Goal: Go to known website: Access a specific website the user already knows

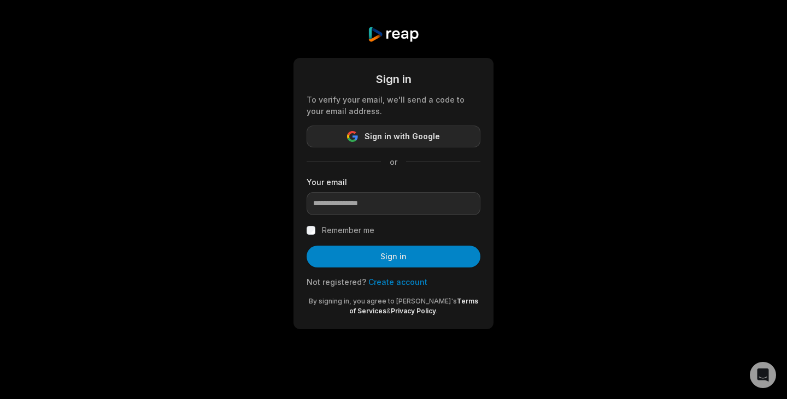
click at [405, 138] on span "Sign in with Google" at bounding box center [401, 136] width 75 height 13
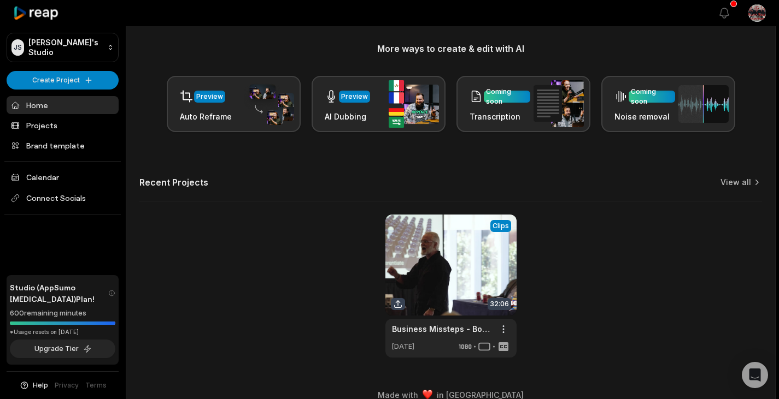
scroll to position [146, 0]
